Goal: Register for event/course

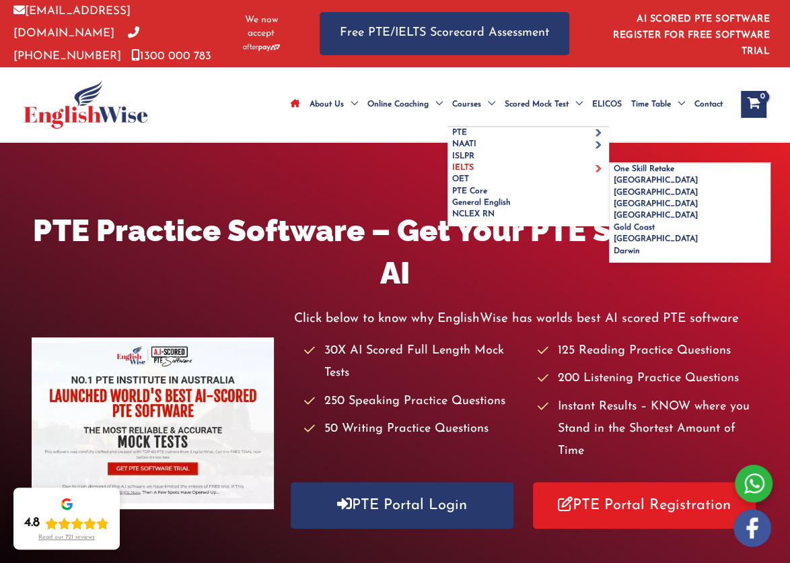
click at [473, 162] on link "IELTS" at bounding box center [529, 167] width 162 height 11
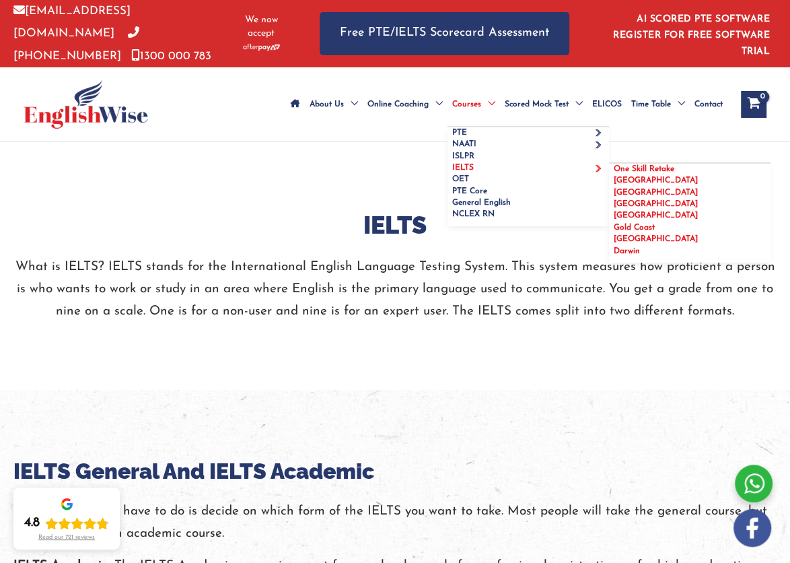
click at [630, 223] on span "Gold Coast" at bounding box center [634, 227] width 41 height 8
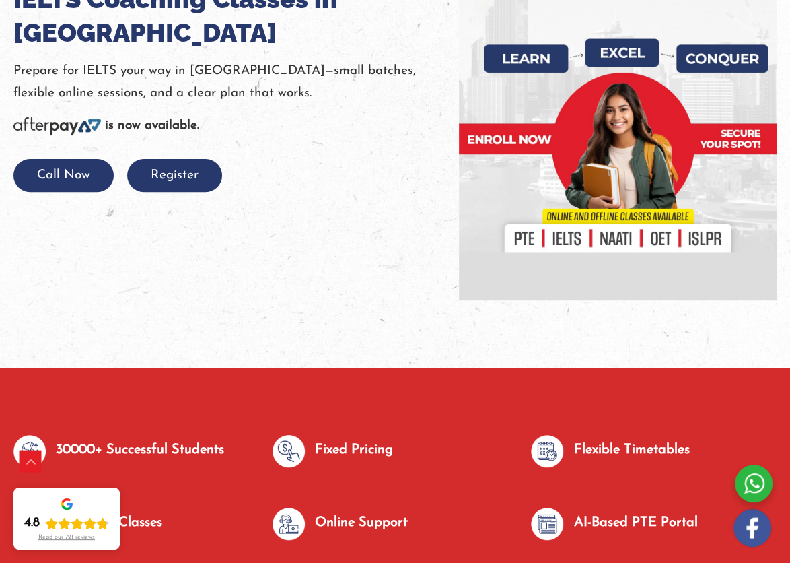
scroll to position [223, 0]
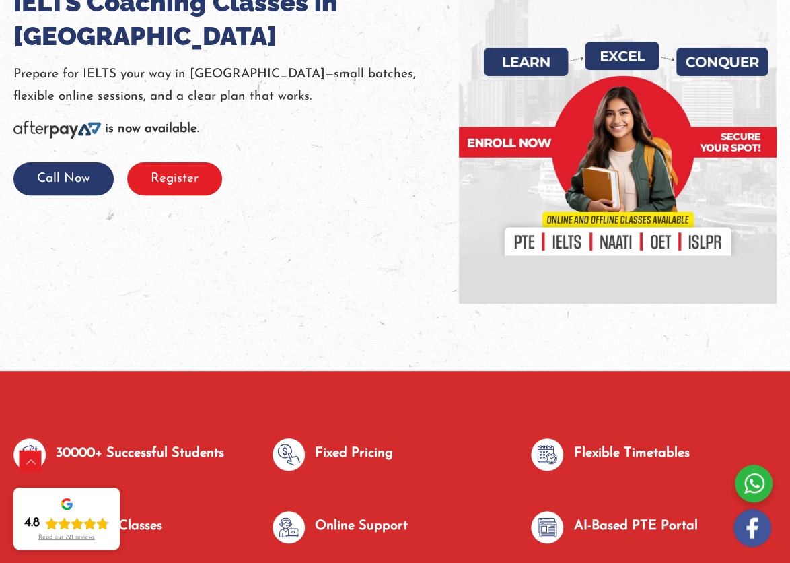
click at [180, 171] on button "Register" at bounding box center [174, 178] width 95 height 33
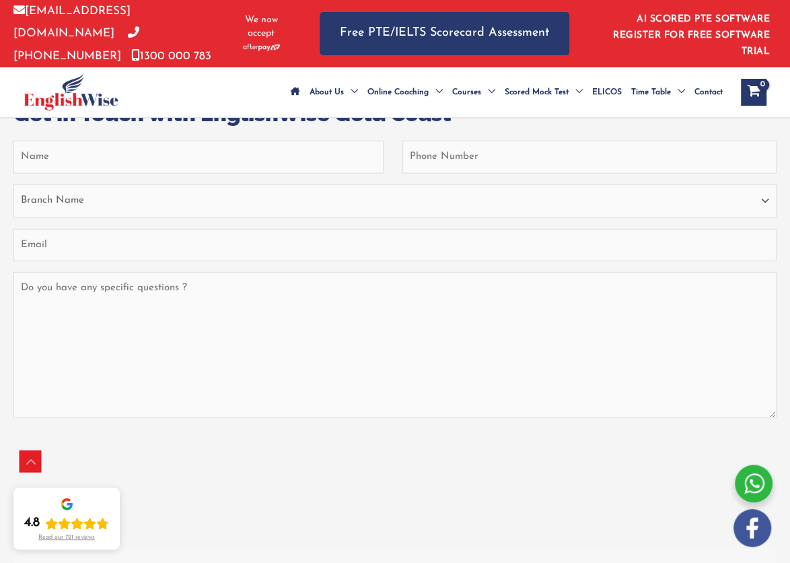
scroll to position [5438, 0]
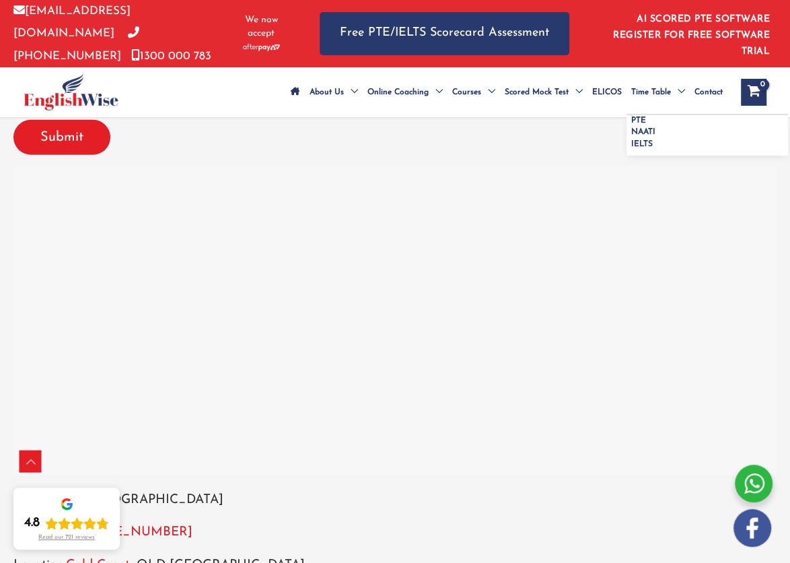
click at [651, 84] on span "Time Table" at bounding box center [651, 92] width 40 height 47
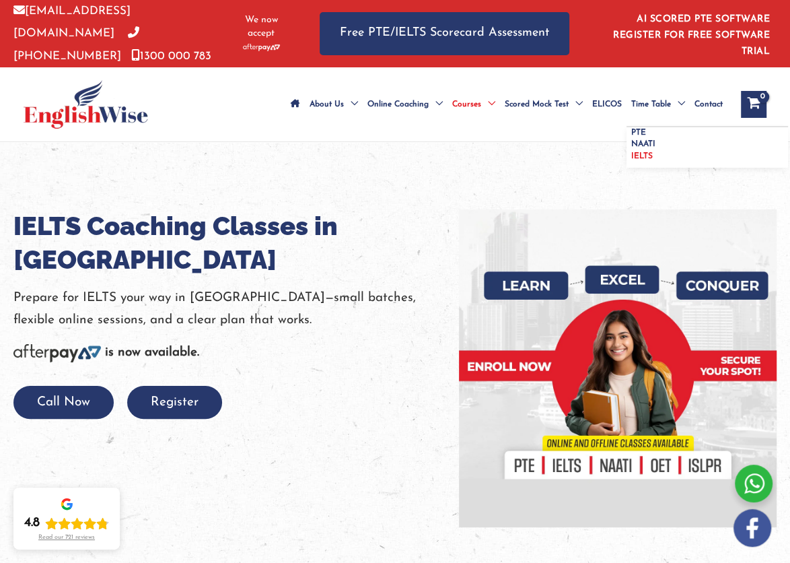
click at [641, 152] on span "IELTS" at bounding box center [642, 156] width 22 height 8
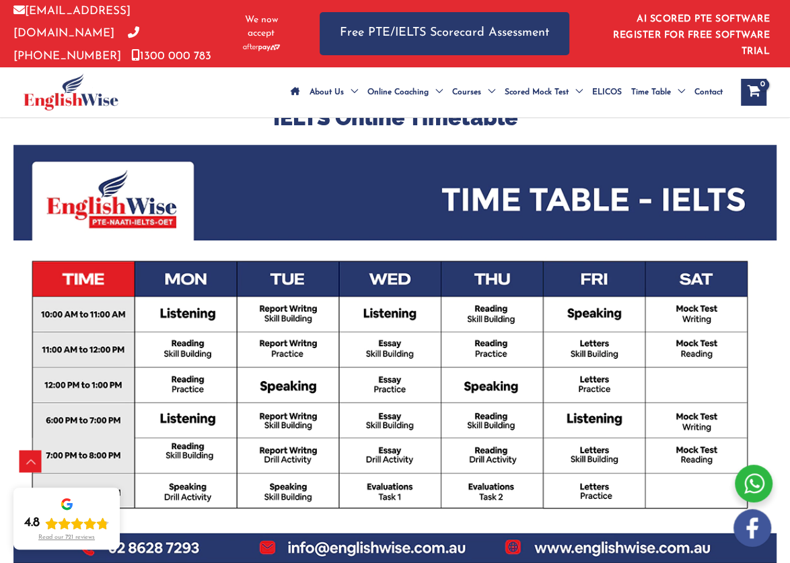
scroll to position [421, 0]
